Goal: Information Seeking & Learning: Learn about a topic

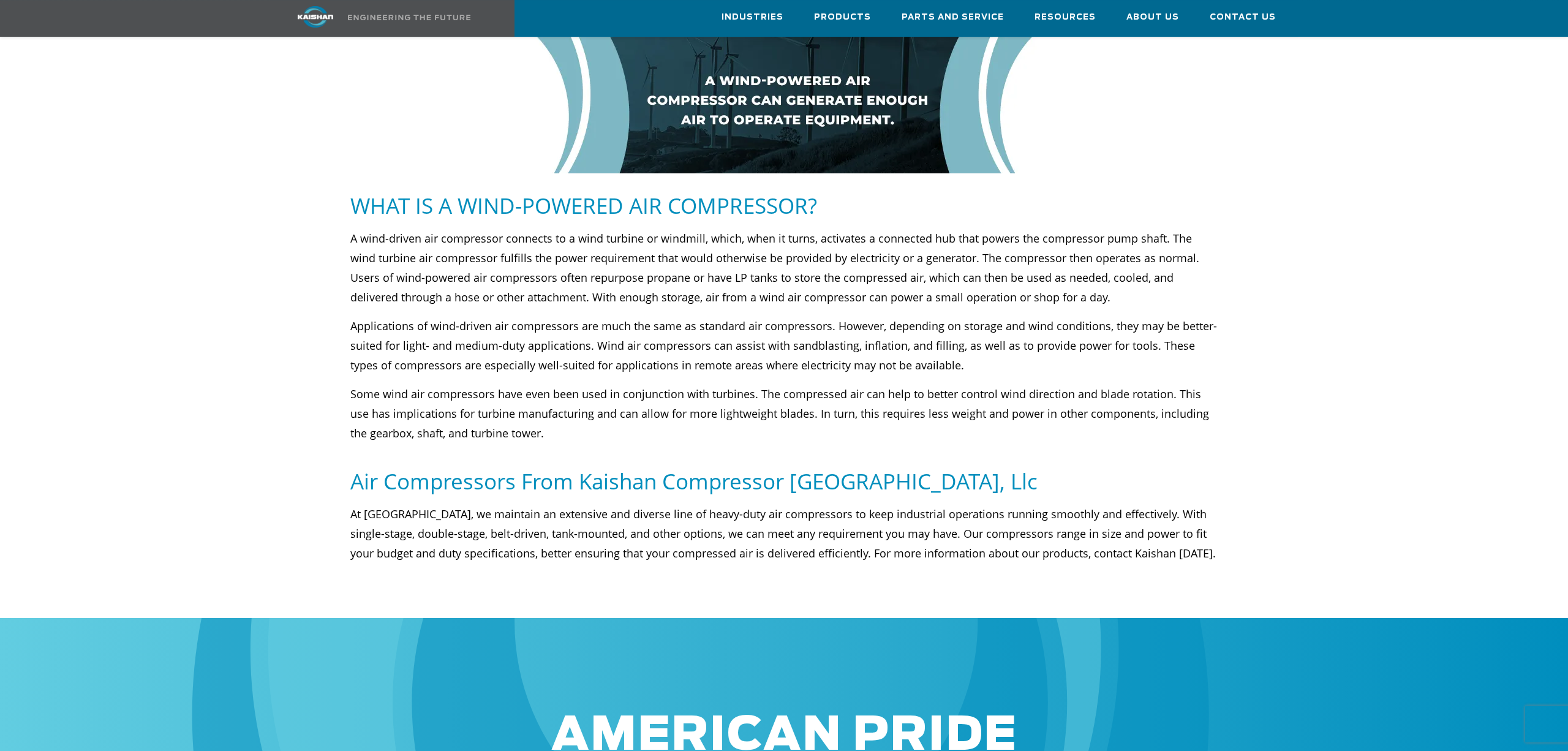
scroll to position [489, 0]
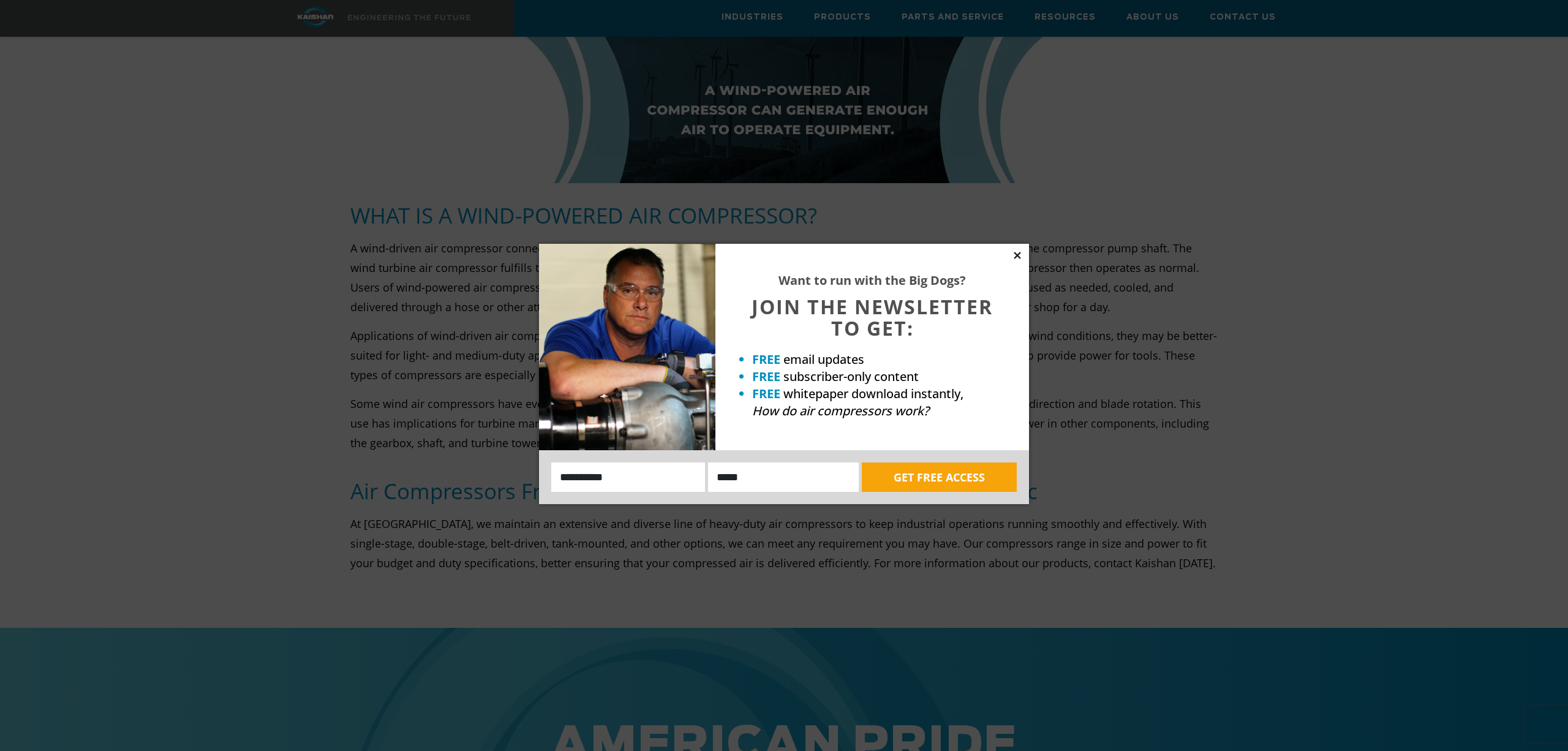
click at [1019, 254] on icon at bounding box center [1017, 255] width 7 height 7
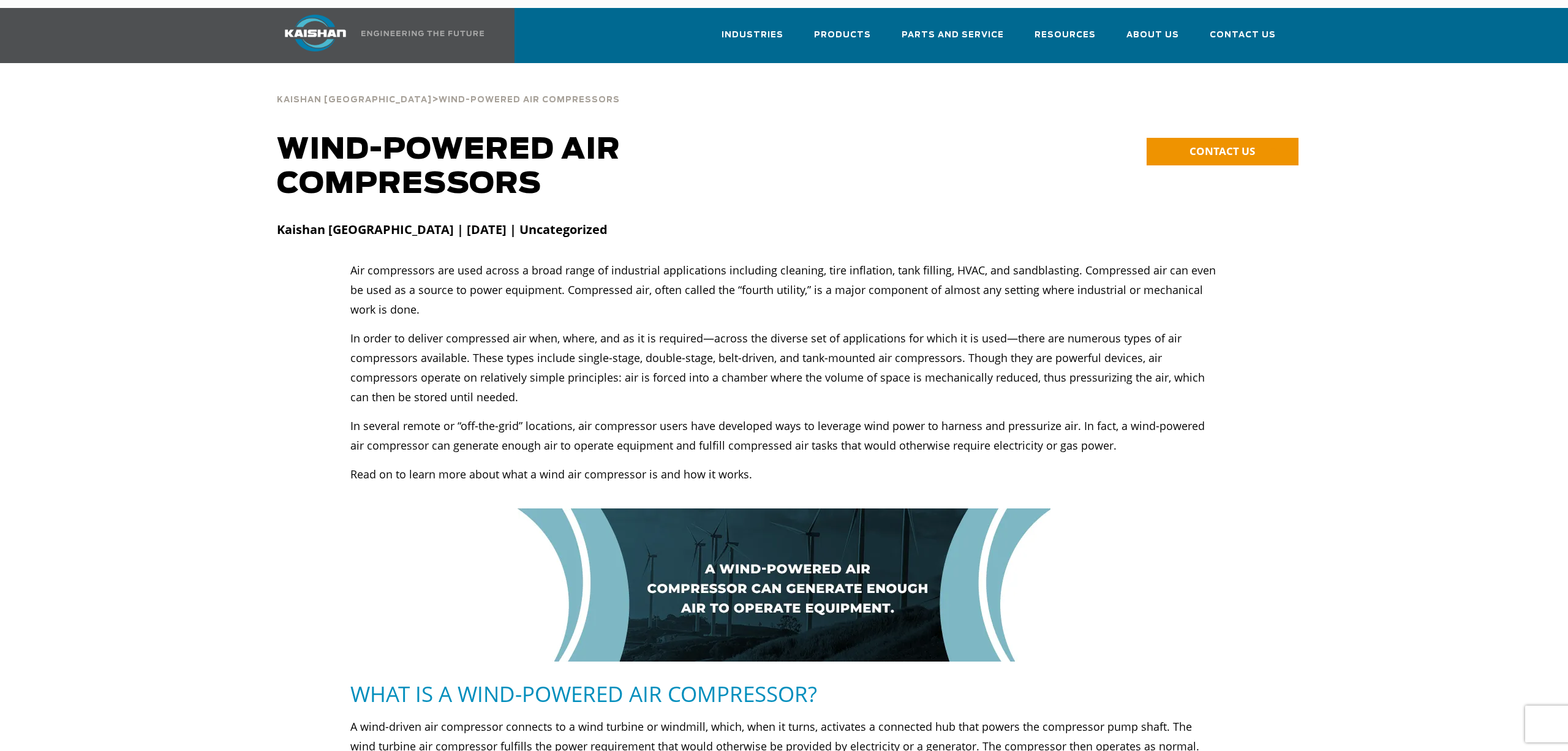
scroll to position [0, 0]
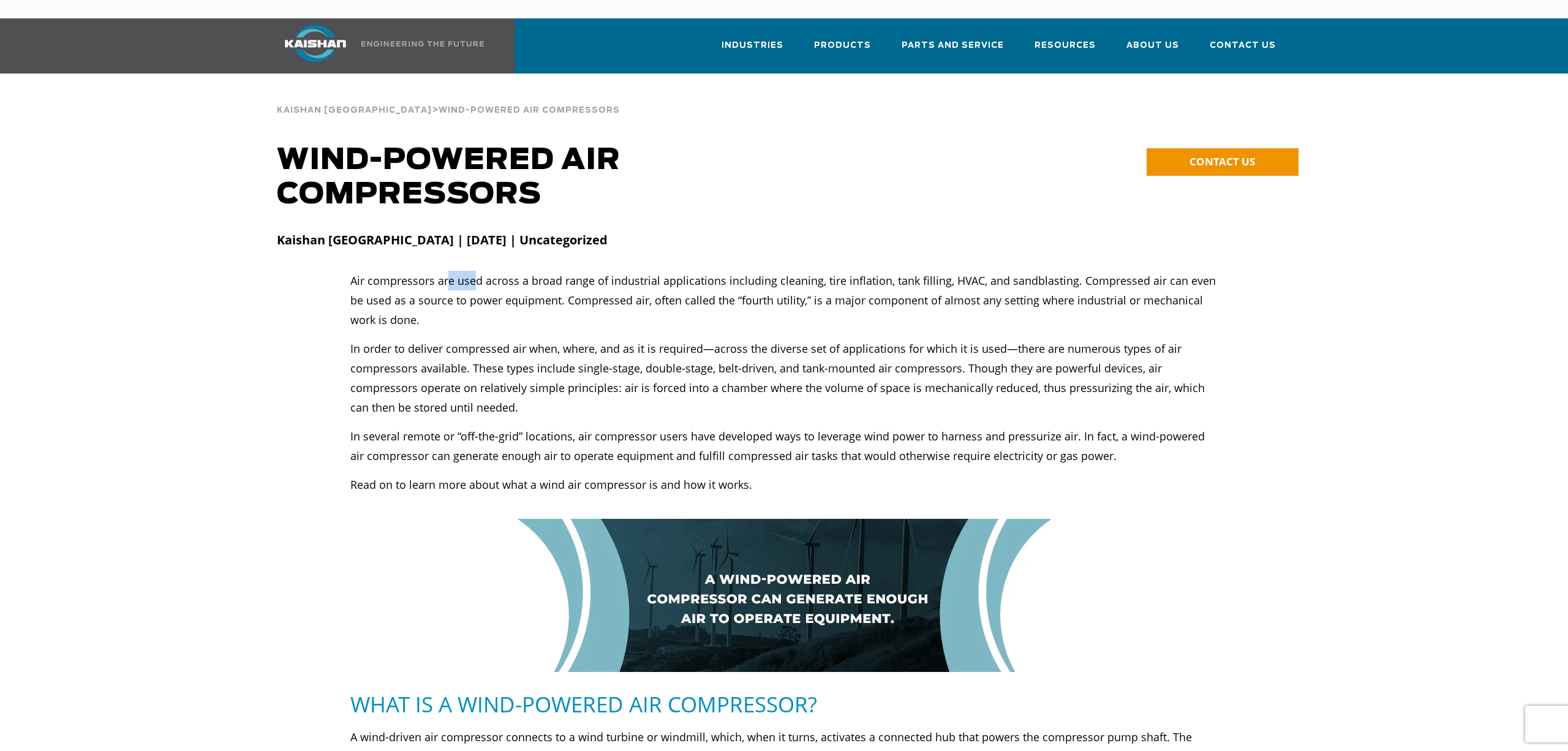
drag, startPoint x: 446, startPoint y: 261, endPoint x: 472, endPoint y: 270, distance: 27.5
click at [472, 271] on p "Air compressors are used across a broad range of industrial applications includ…" at bounding box center [784, 300] width 868 height 59
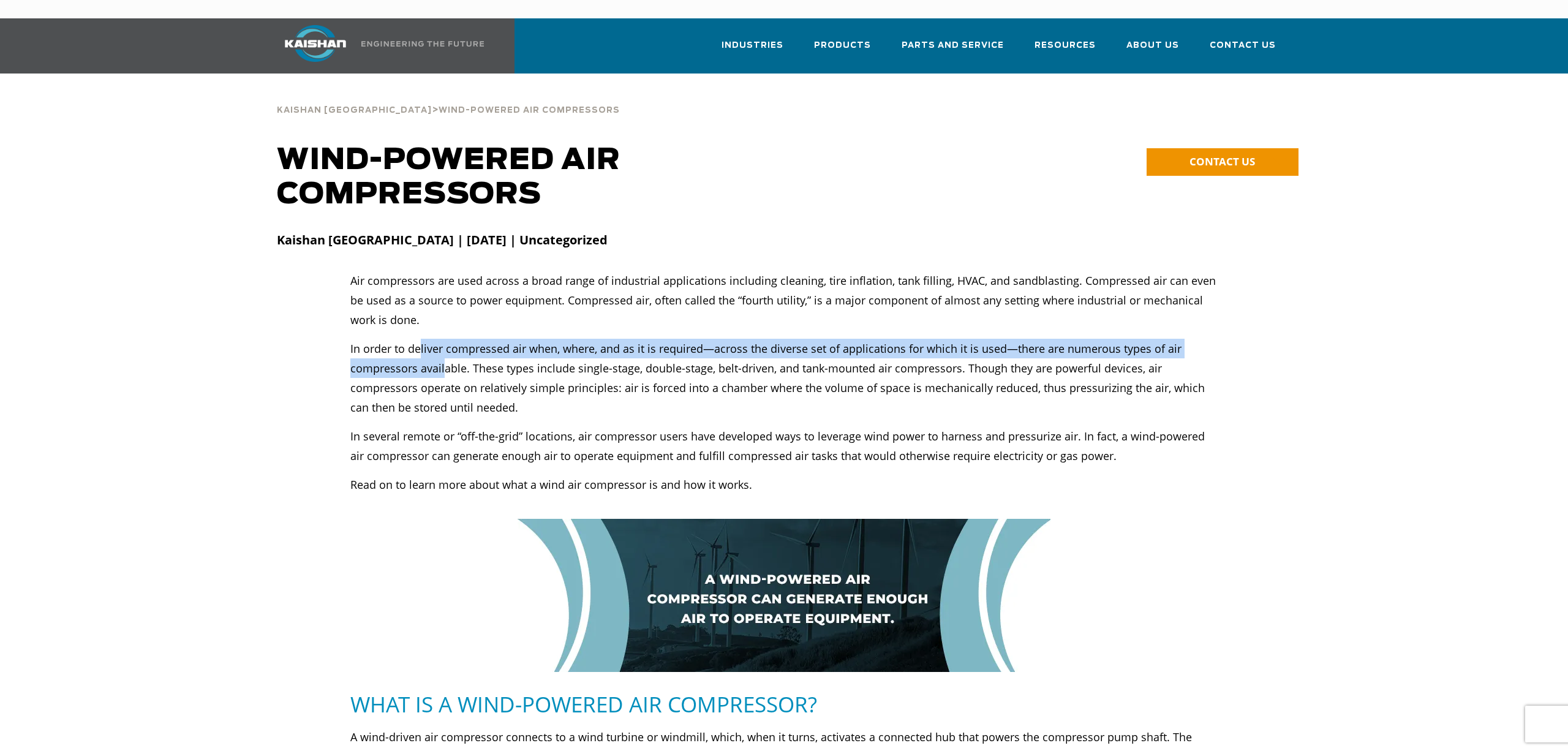
drag, startPoint x: 427, startPoint y: 337, endPoint x: 443, endPoint y: 356, distance: 24.8
click at [443, 356] on p "In order to deliver compressed air when, where, and as it is required—across th…" at bounding box center [784, 378] width 868 height 78
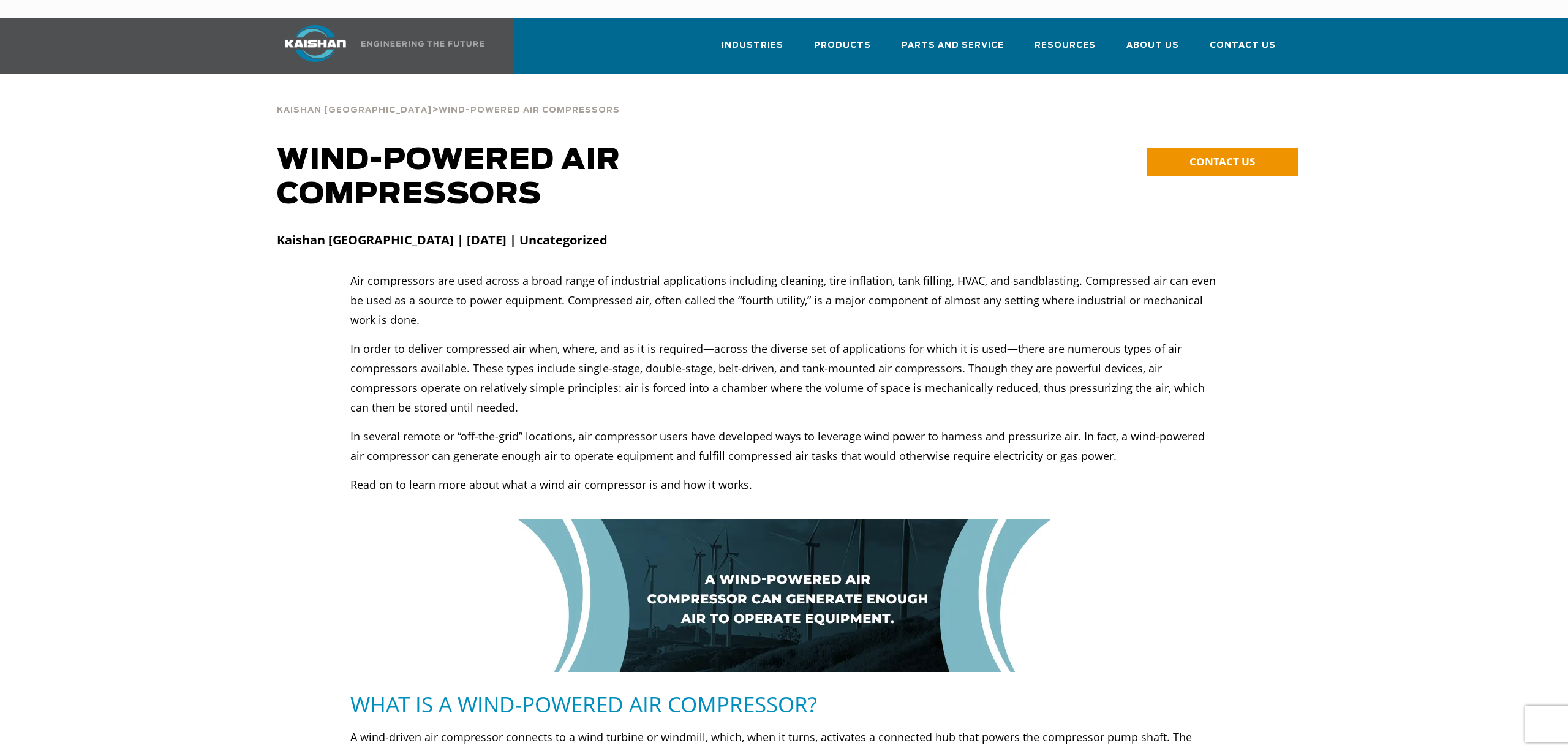
click at [138, 236] on div at bounding box center [783, 245] width 1443 height 52
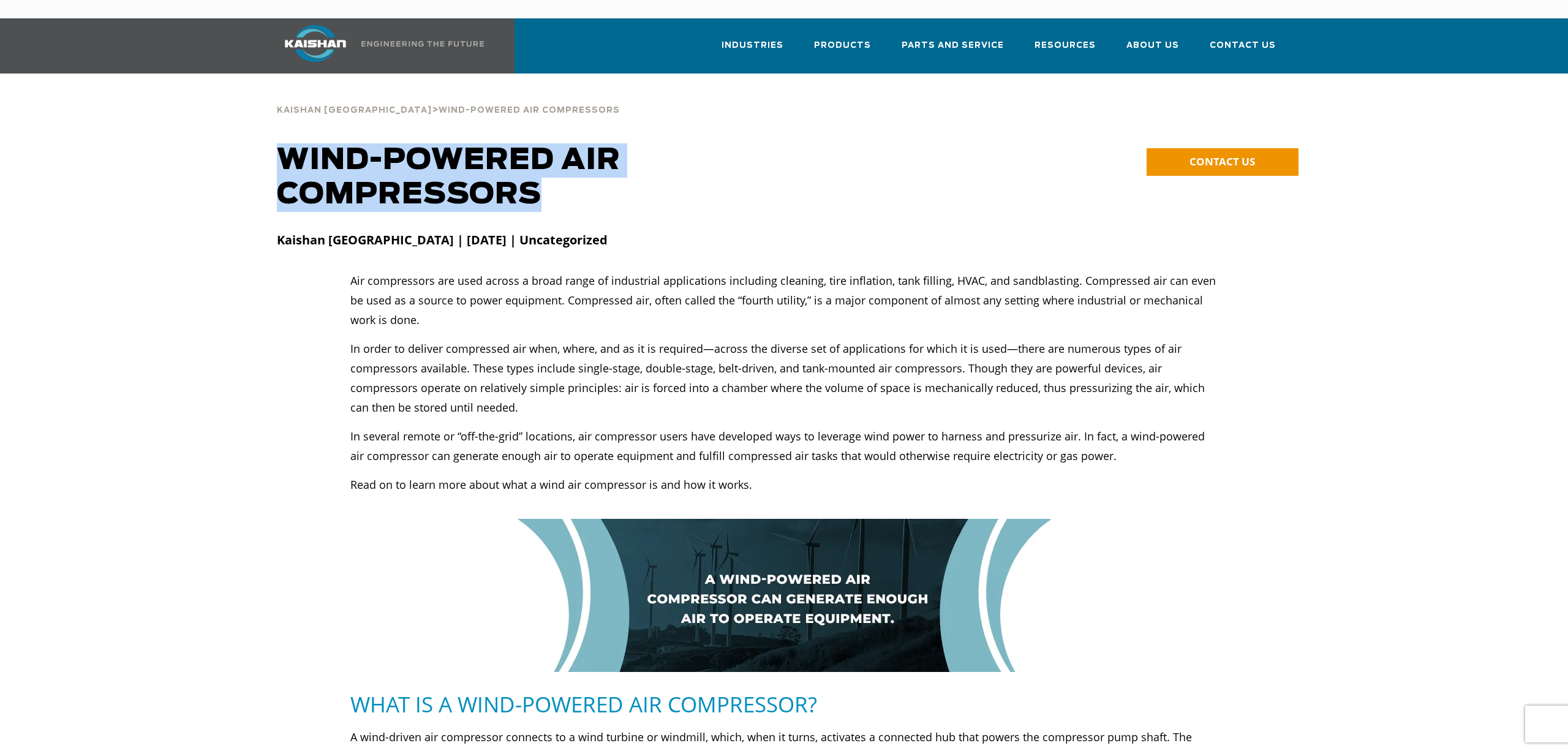
drag, startPoint x: 282, startPoint y: 133, endPoint x: 554, endPoint y: 180, distance: 276.0
click at [554, 180] on div "**********" at bounding box center [783, 181] width 1443 height 75
copy div "WIND-POWERED AIR COMPRESSORS"
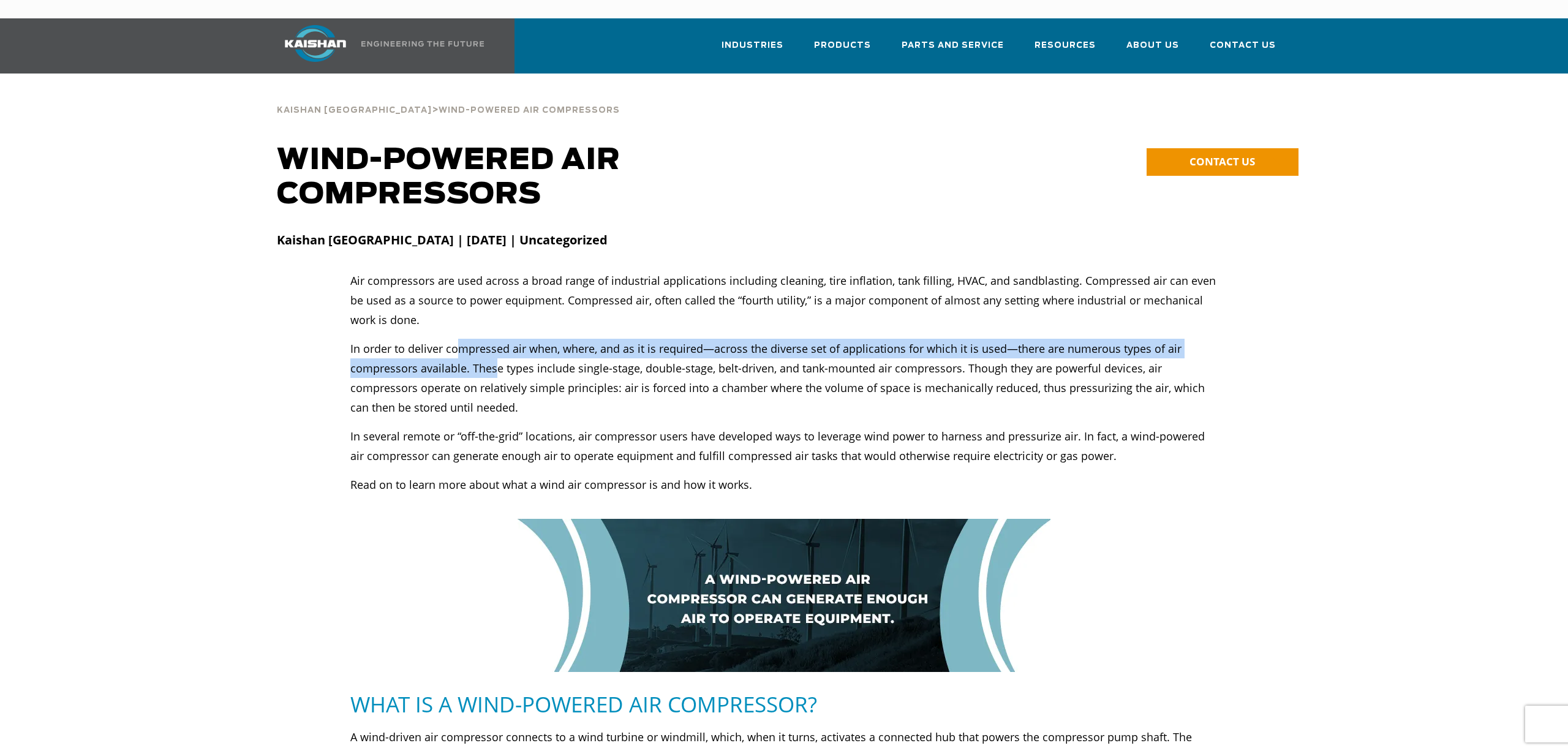
drag, startPoint x: 490, startPoint y: 336, endPoint x: 480, endPoint y: 363, distance: 28.8
click at [494, 354] on p "In order to deliver compressed air when, where, and as it is required—across th…" at bounding box center [784, 378] width 868 height 78
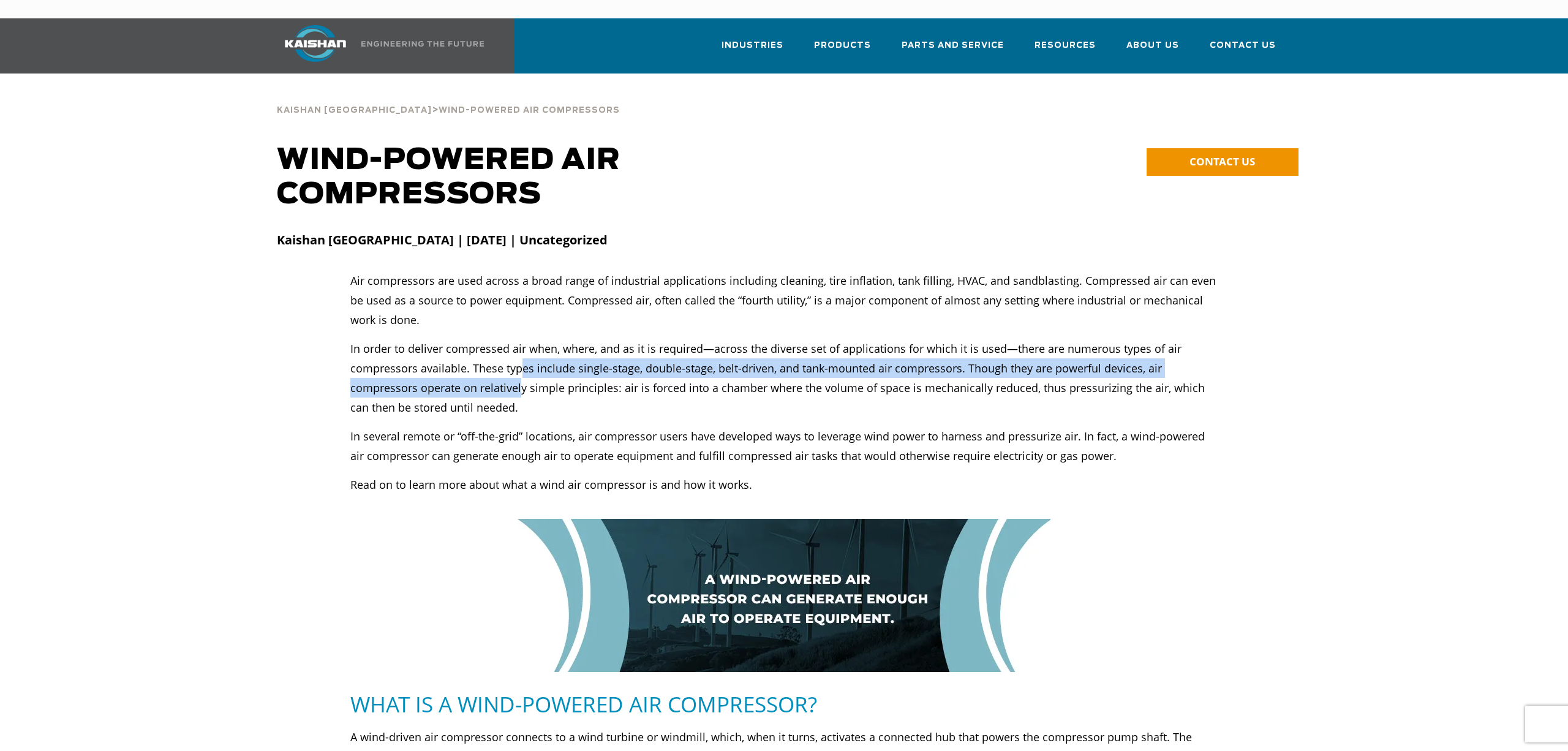
drag, startPoint x: 522, startPoint y: 351, endPoint x: 522, endPoint y: 369, distance: 18.0
click at [522, 369] on p "In order to deliver compressed air when, where, and as it is required—across th…" at bounding box center [784, 378] width 868 height 78
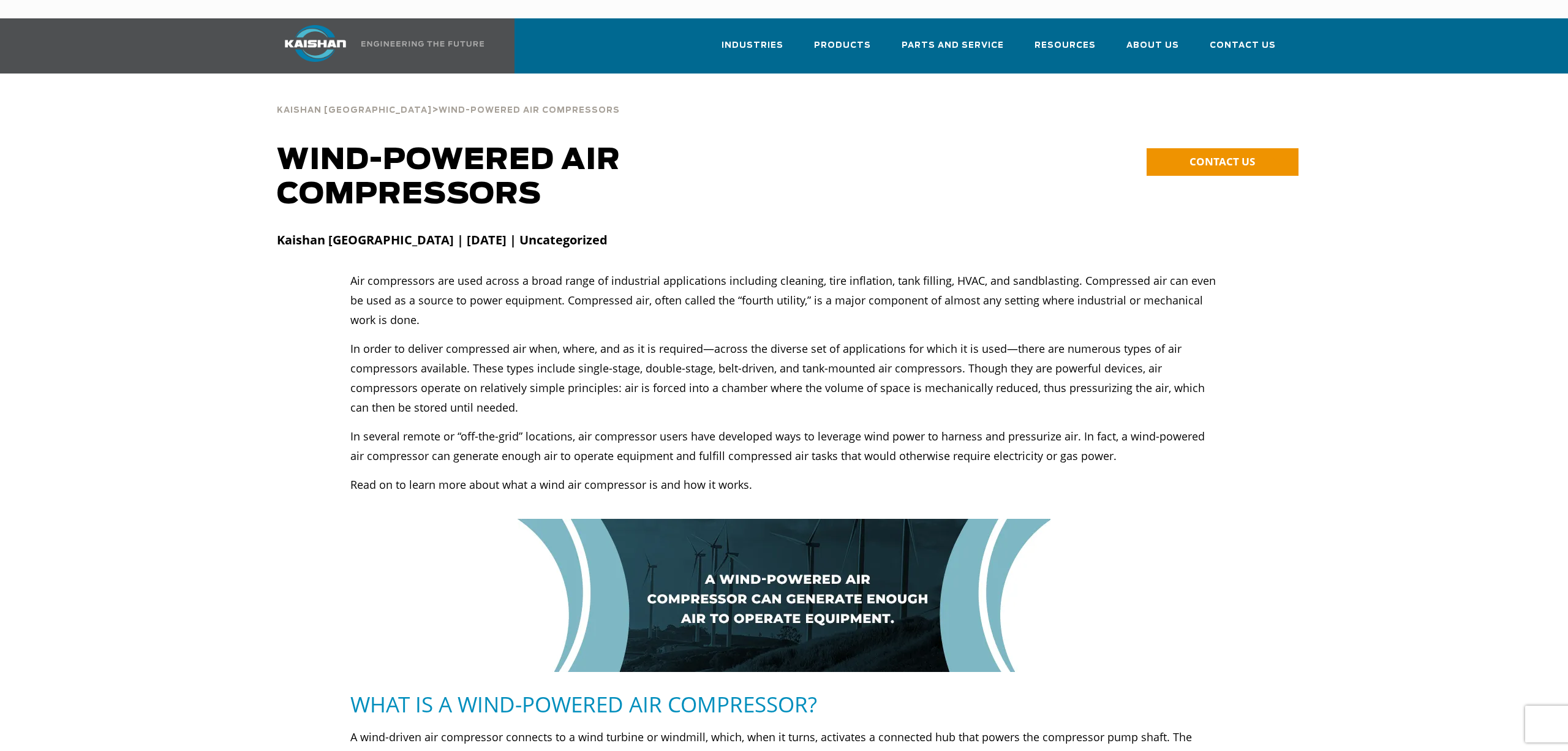
click at [604, 367] on p "In order to deliver compressed air when, where, and as it is required—across th…" at bounding box center [784, 378] width 868 height 78
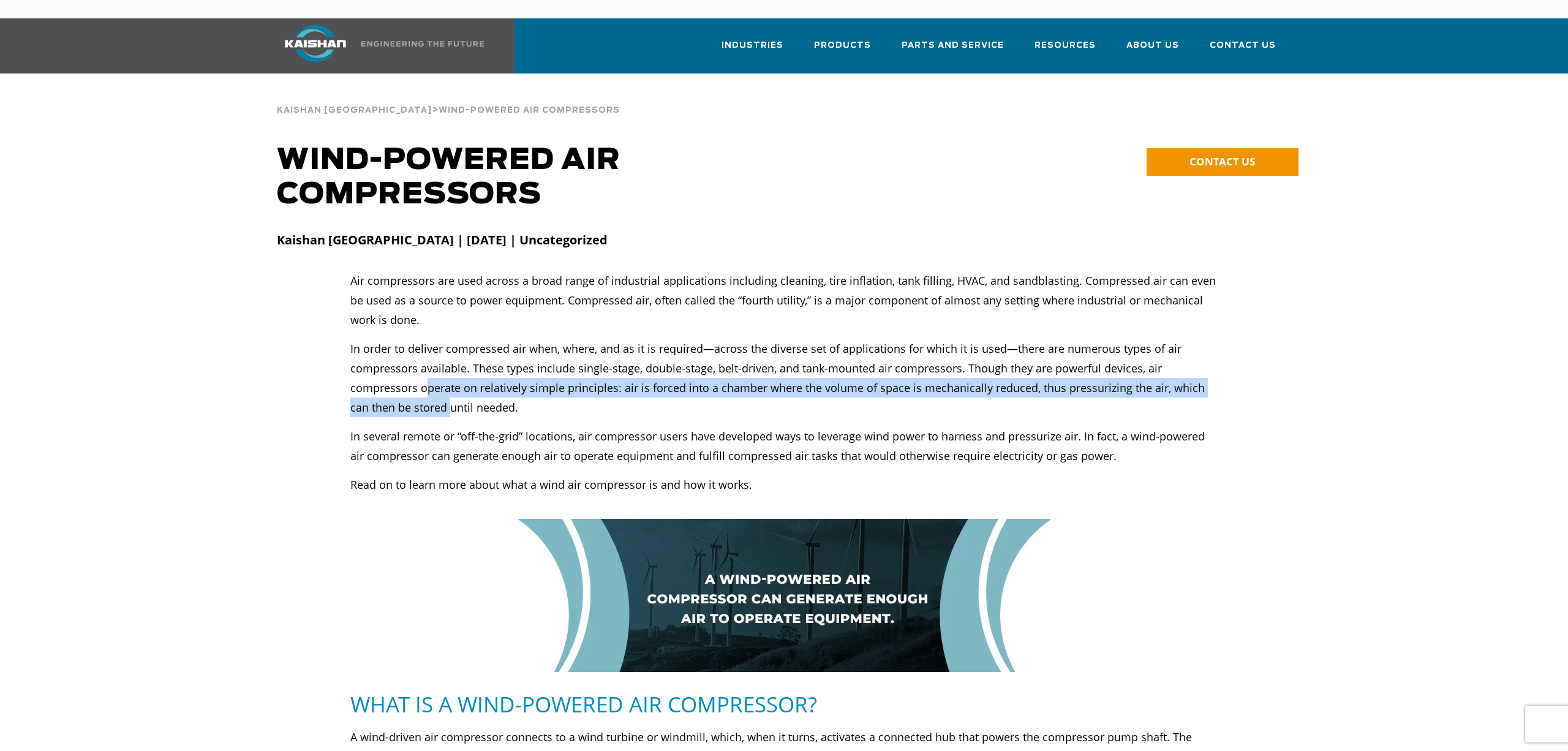
drag, startPoint x: 424, startPoint y: 376, endPoint x: 431, endPoint y: 387, distance: 13.0
click at [431, 387] on p "In order to deliver compressed air when, where, and as it is required—across th…" at bounding box center [784, 378] width 868 height 78
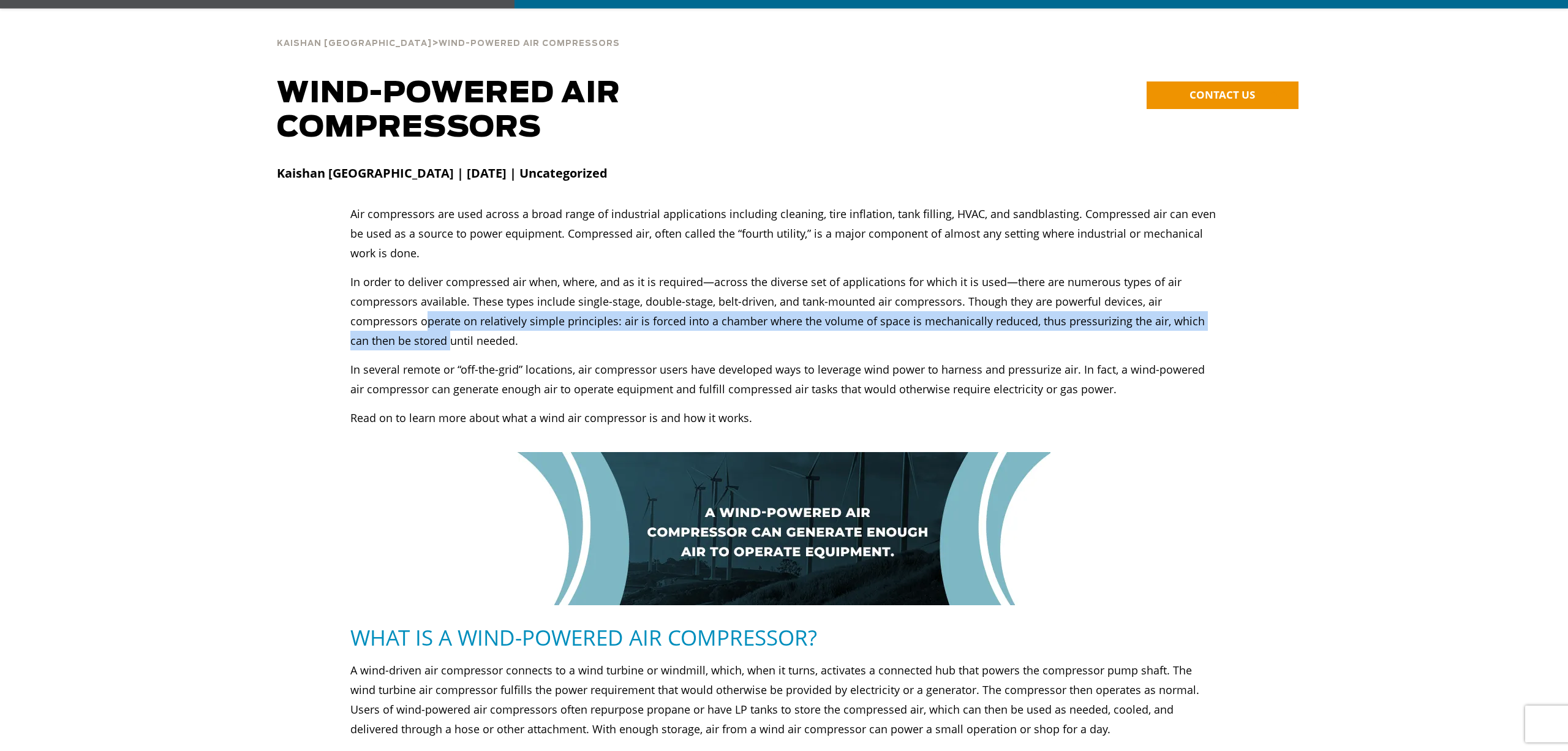
scroll to position [70, 0]
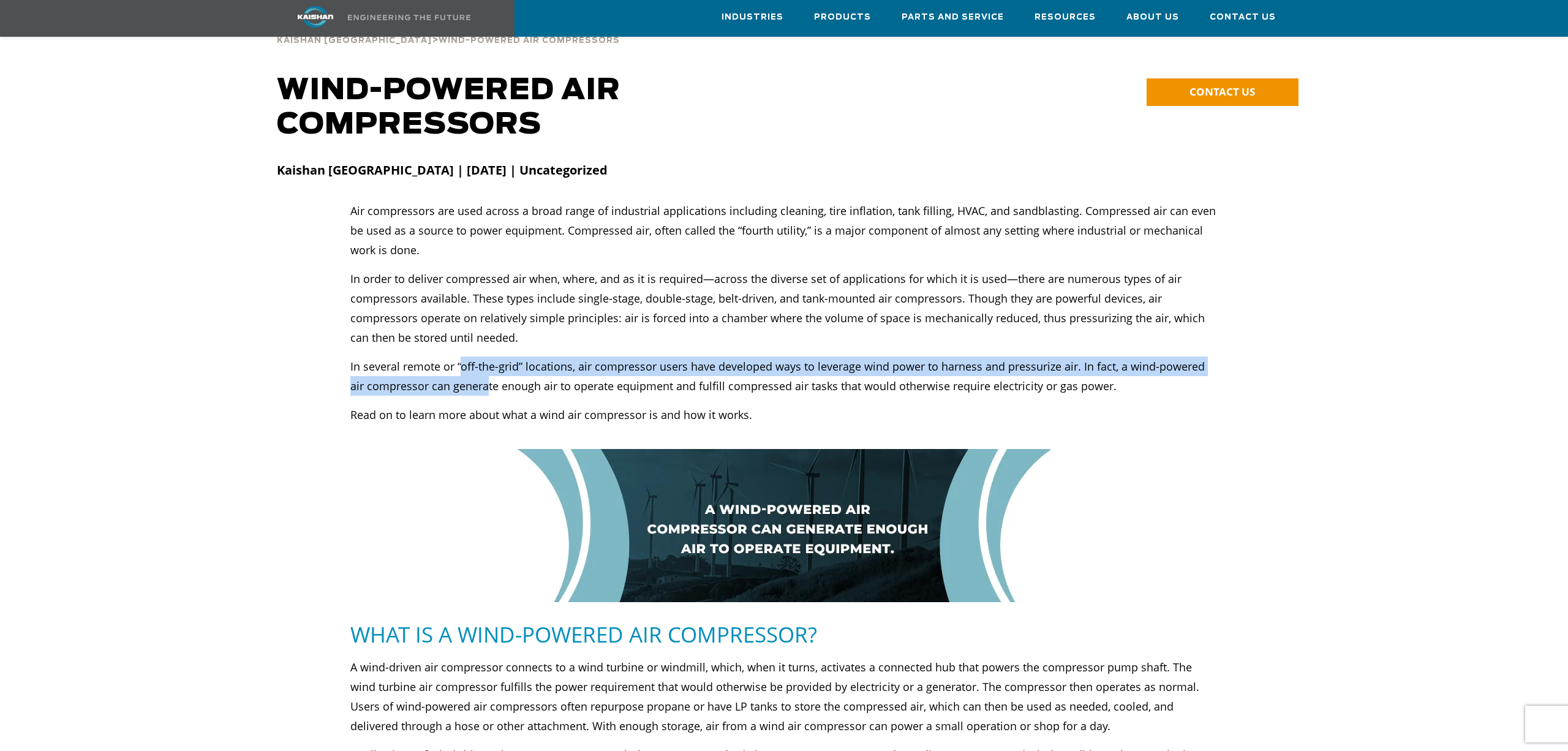
drag, startPoint x: 463, startPoint y: 350, endPoint x: 472, endPoint y: 365, distance: 17.5
click at [472, 365] on p "In several remote or “off-the-grid” locations, air compressor users have develo…" at bounding box center [784, 376] width 868 height 39
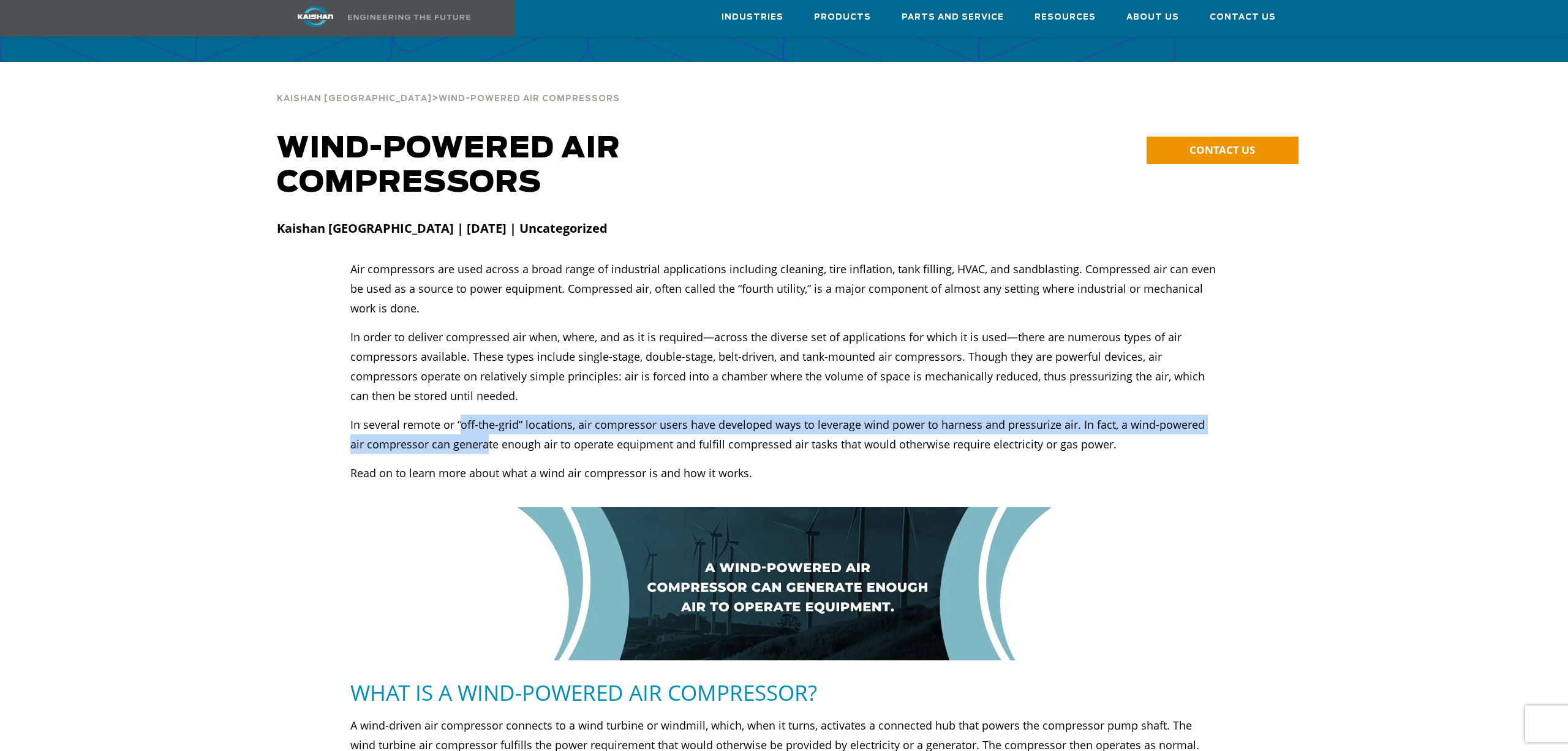
scroll to position [0, 0]
